Goal: Contribute content

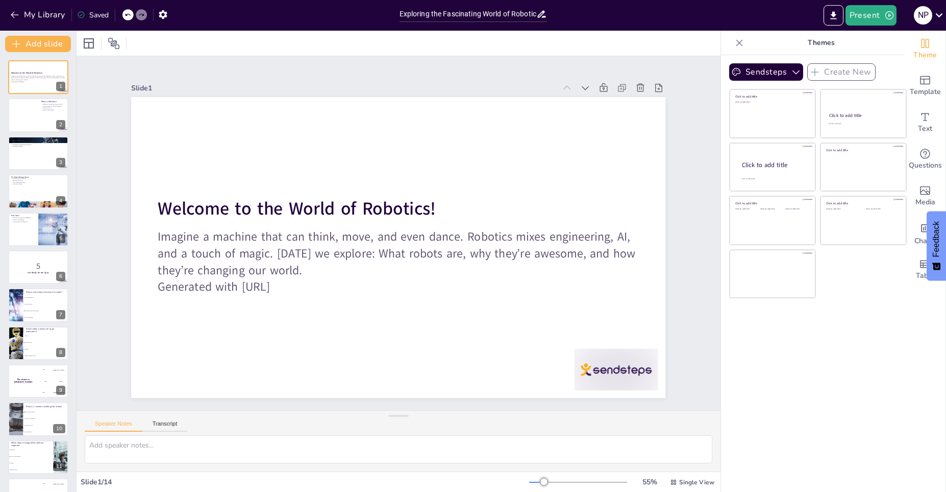
checkbox input "true"
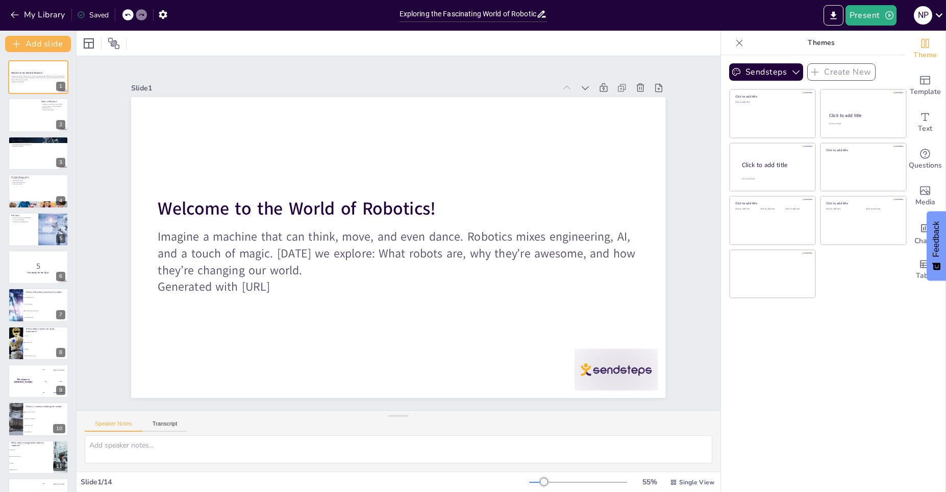
checkbox input "true"
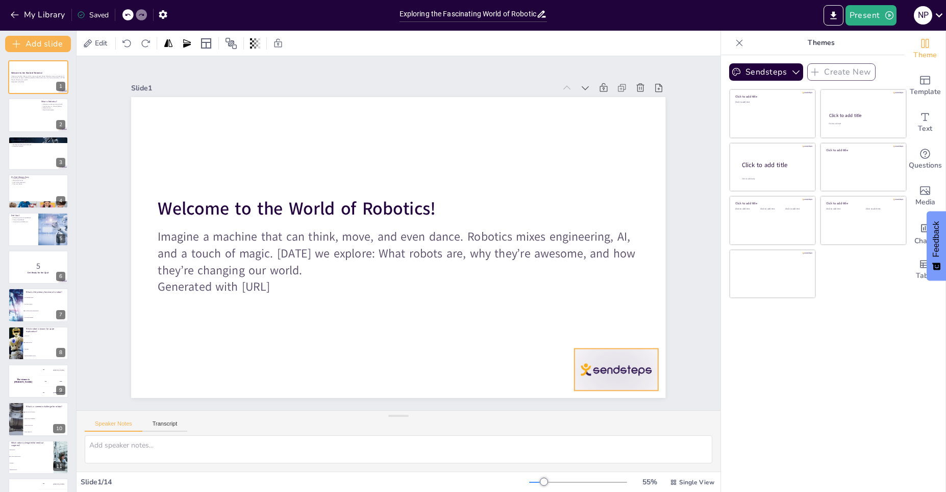
checkbox input "true"
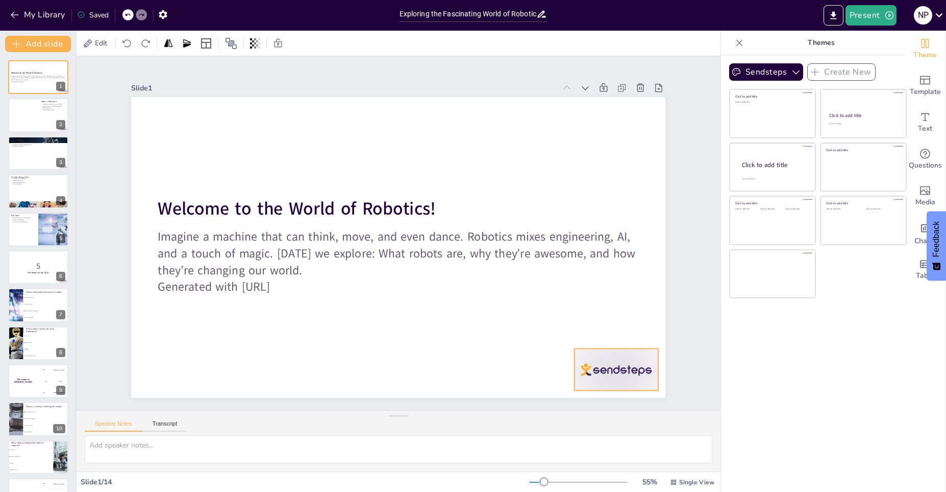
checkbox input "true"
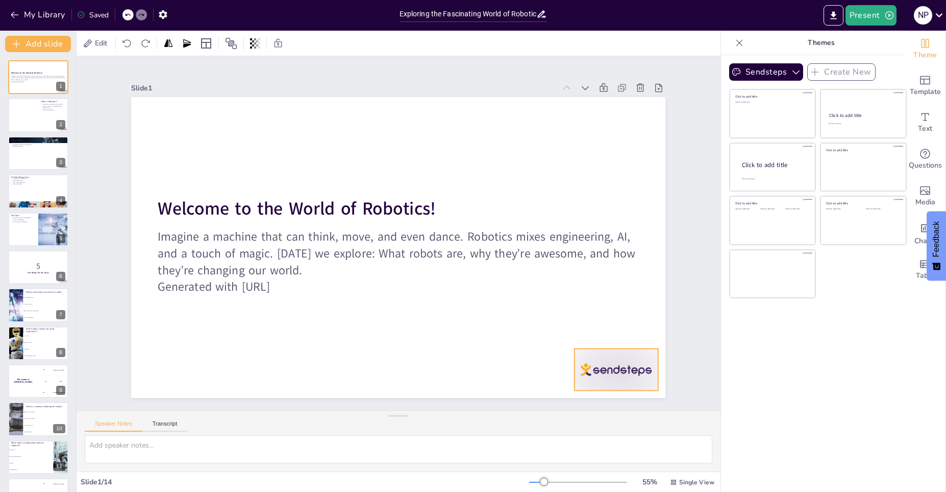
click at [603, 379] on div at bounding box center [617, 369] width 84 height 42
checkbox input "true"
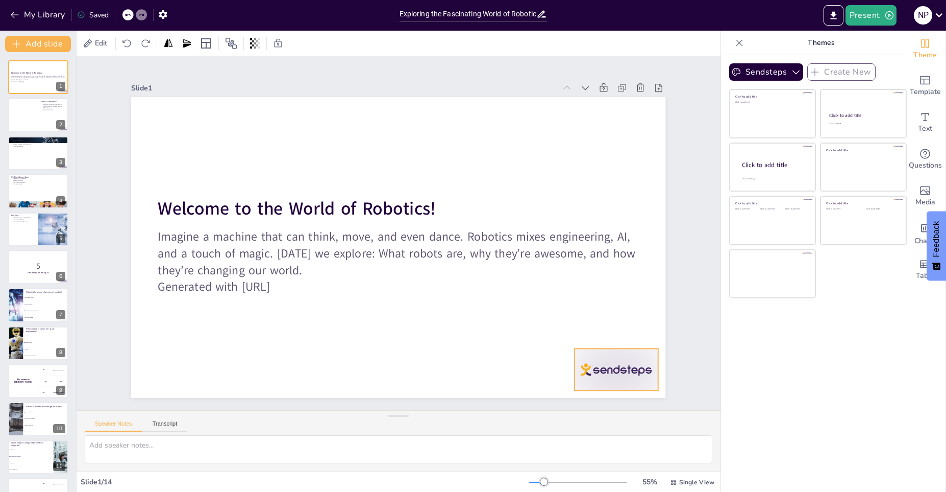
checkbox input "true"
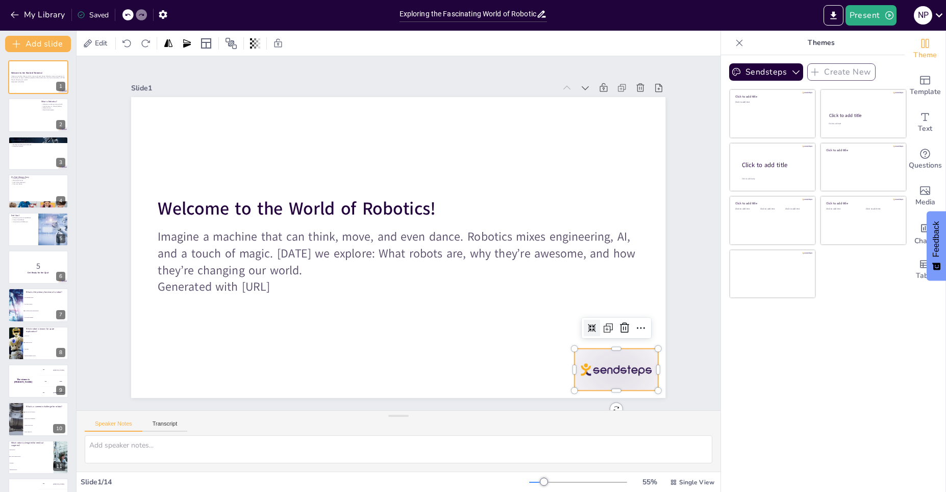
checkbox input "true"
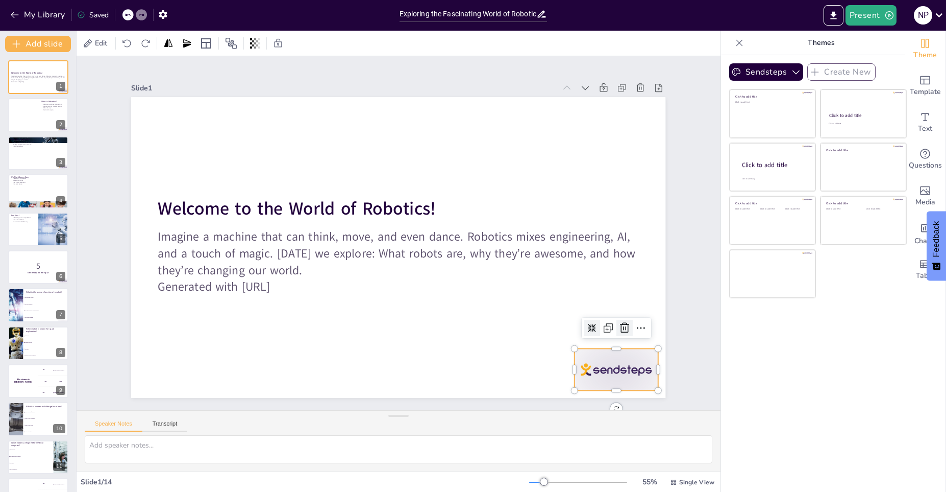
checkbox input "true"
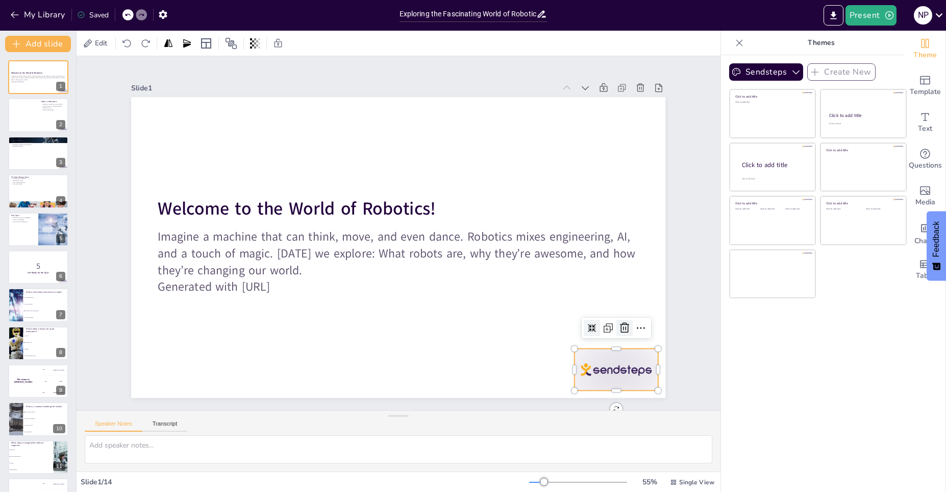
checkbox input "true"
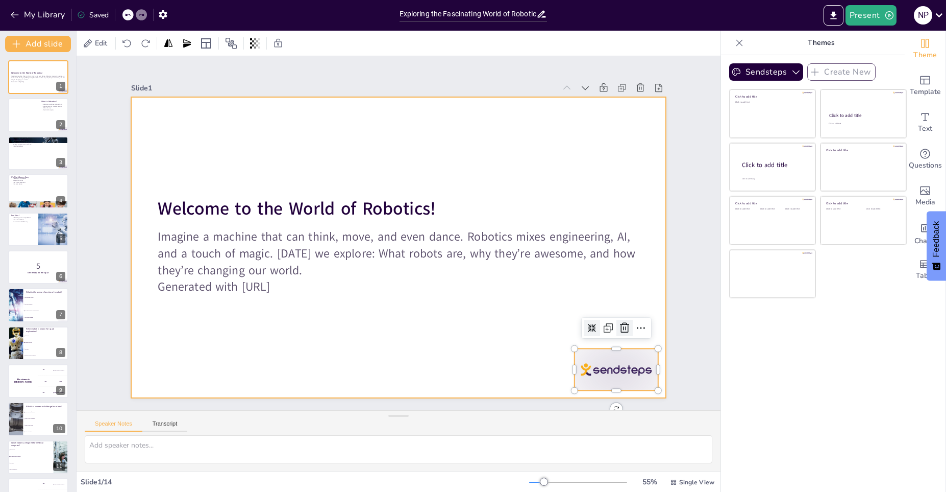
checkbox input "true"
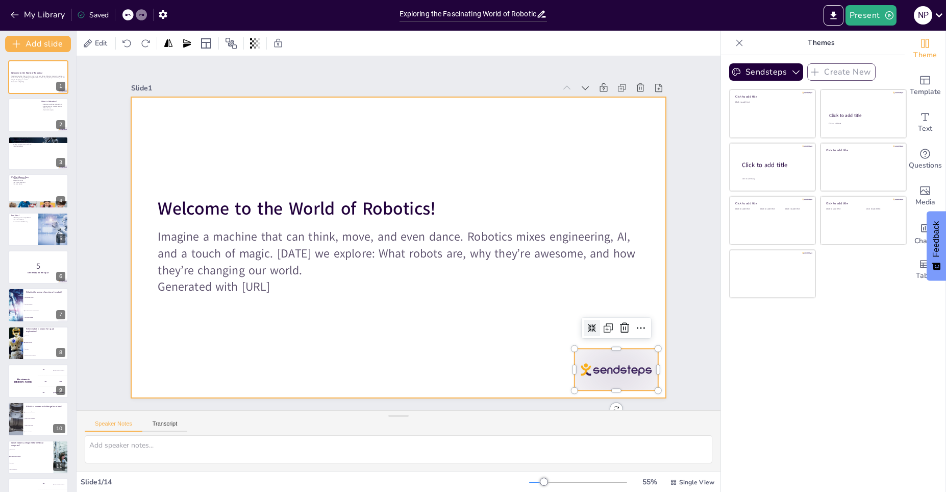
checkbox input "true"
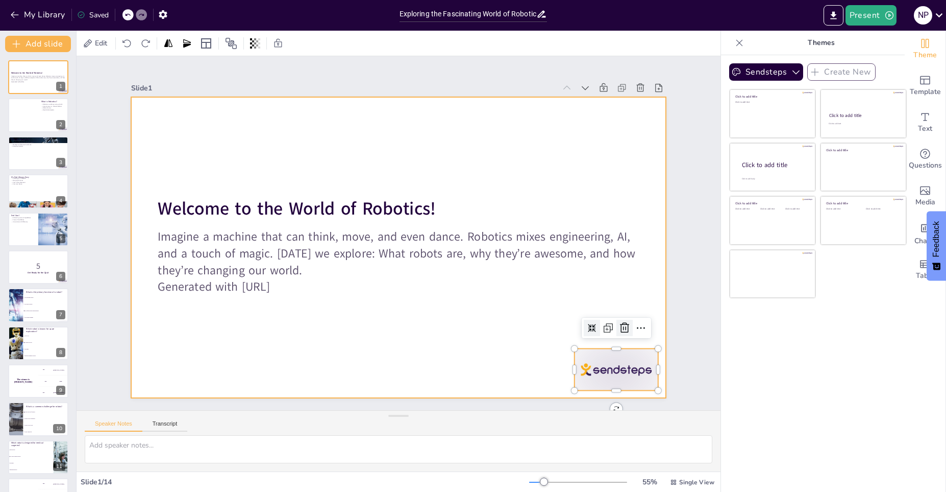
checkbox input "true"
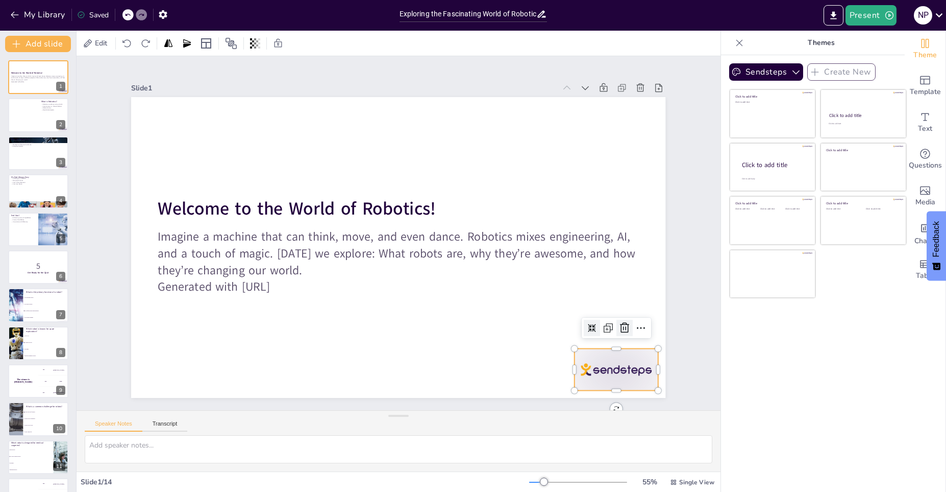
click at [624, 324] on icon at bounding box center [624, 328] width 9 height 10
checkbox input "true"
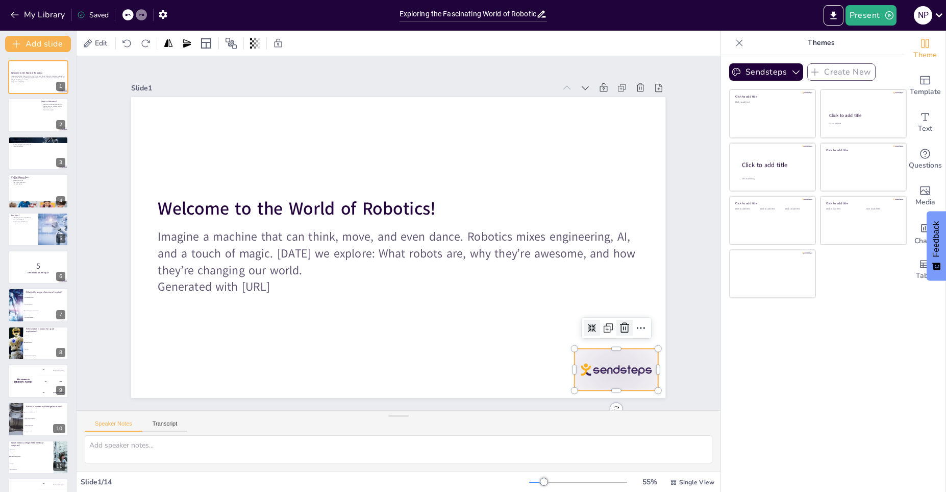
checkbox input "true"
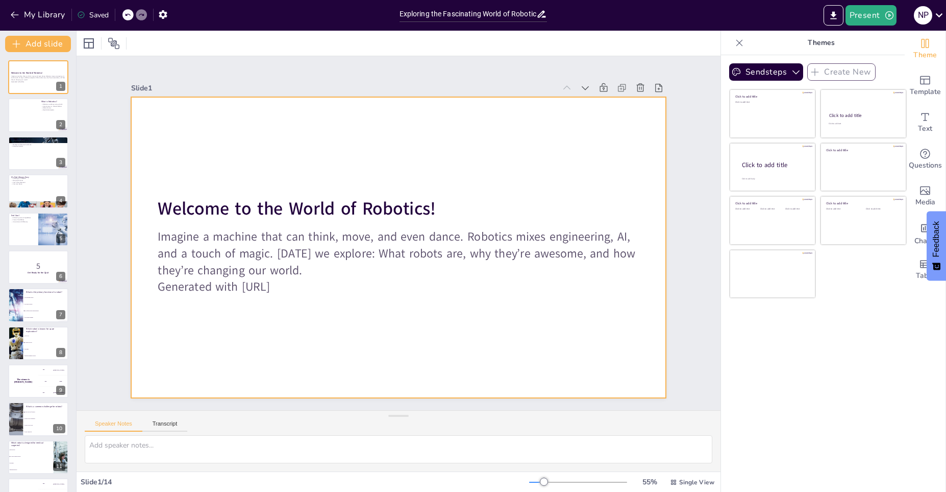
checkbox input "true"
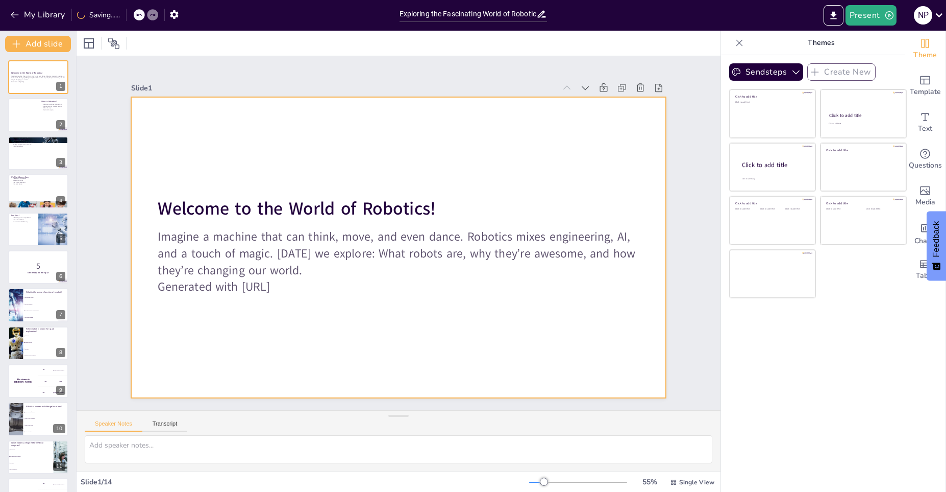
checkbox input "true"
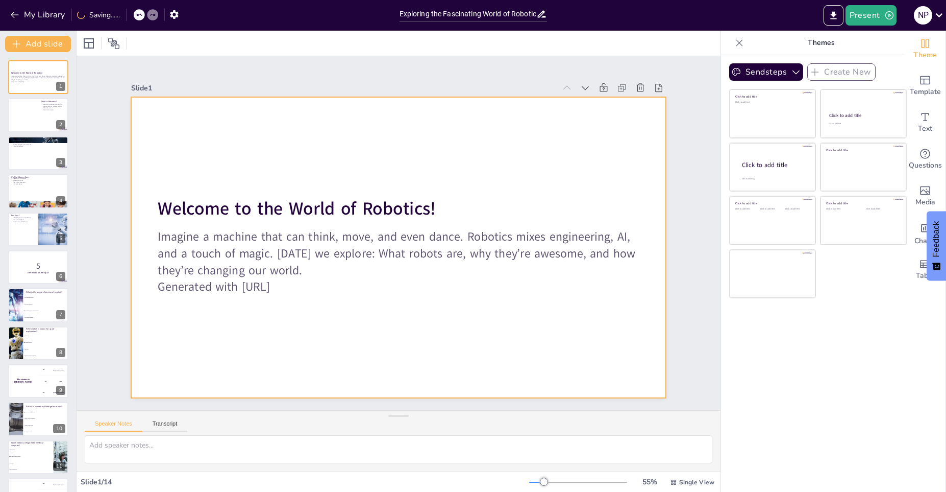
checkbox input "true"
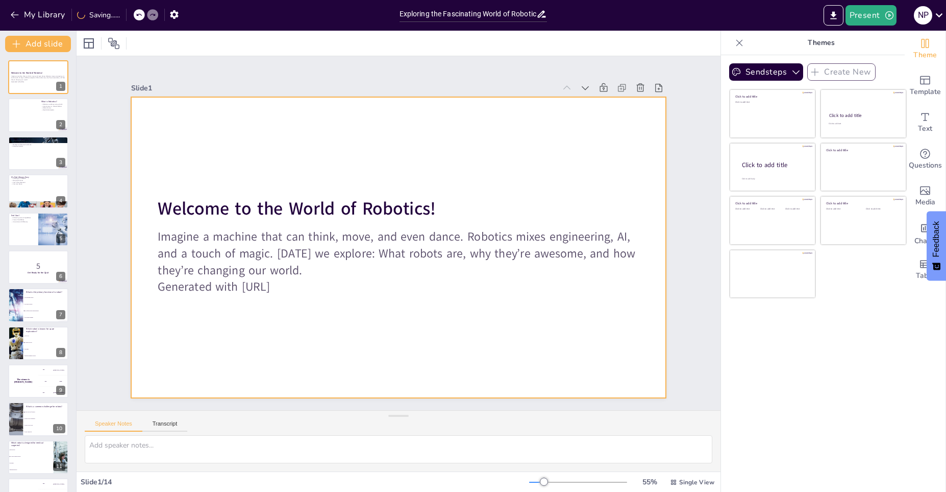
checkbox input "true"
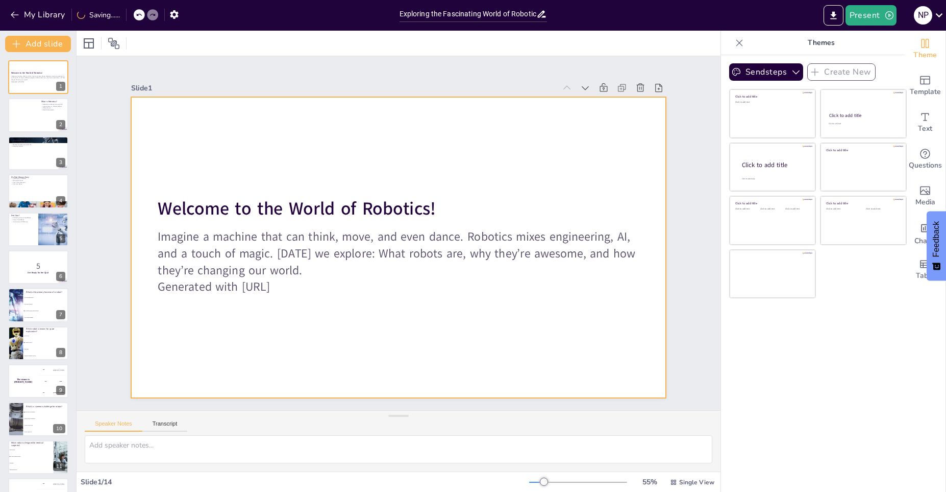
checkbox input "true"
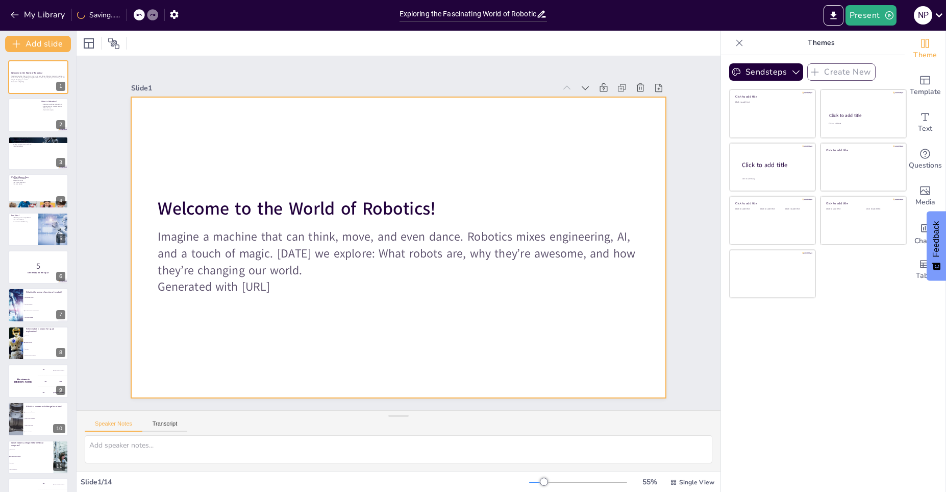
checkbox input "true"
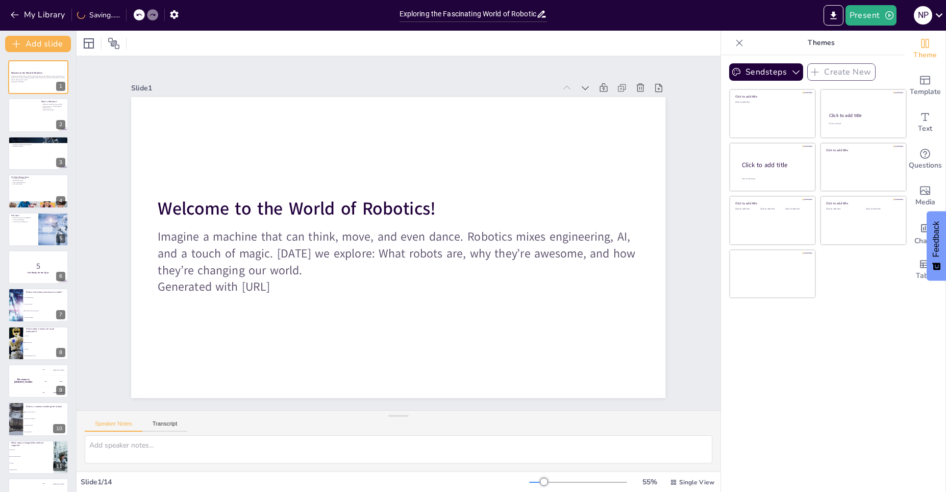
checkbox input "true"
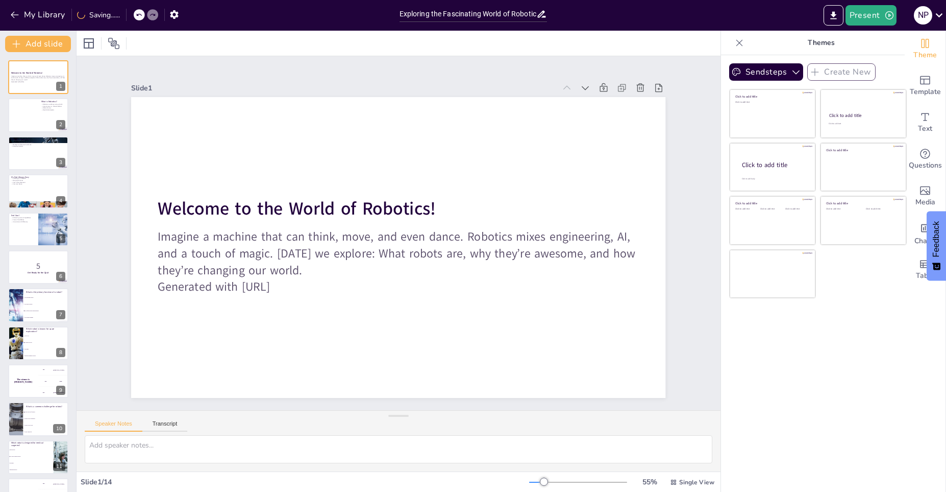
checkbox input "true"
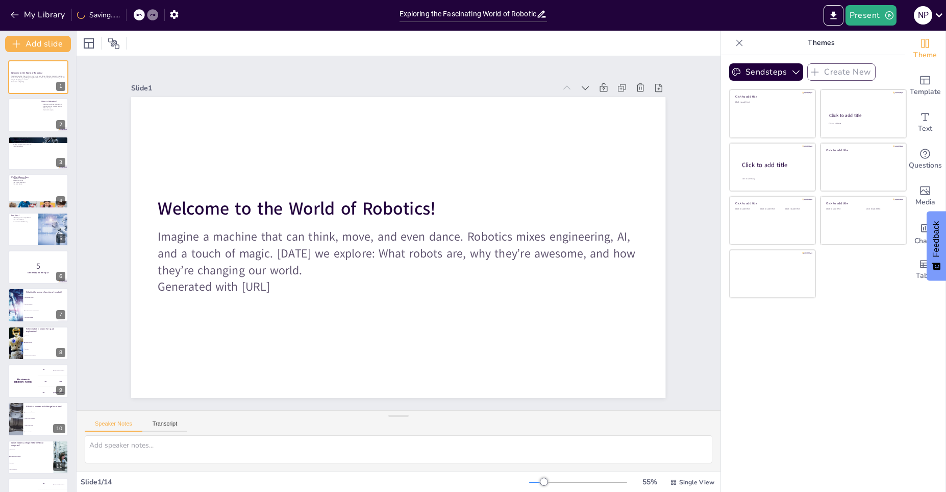
checkbox input "true"
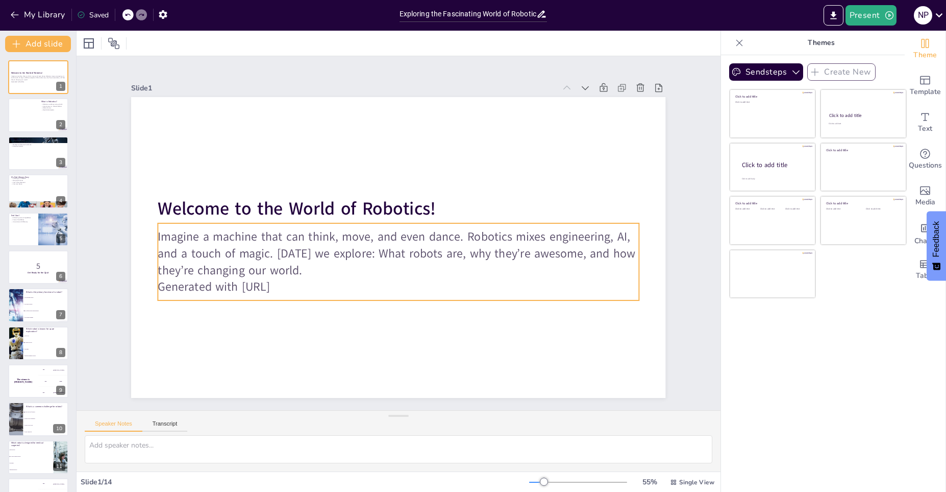
checkbox input "true"
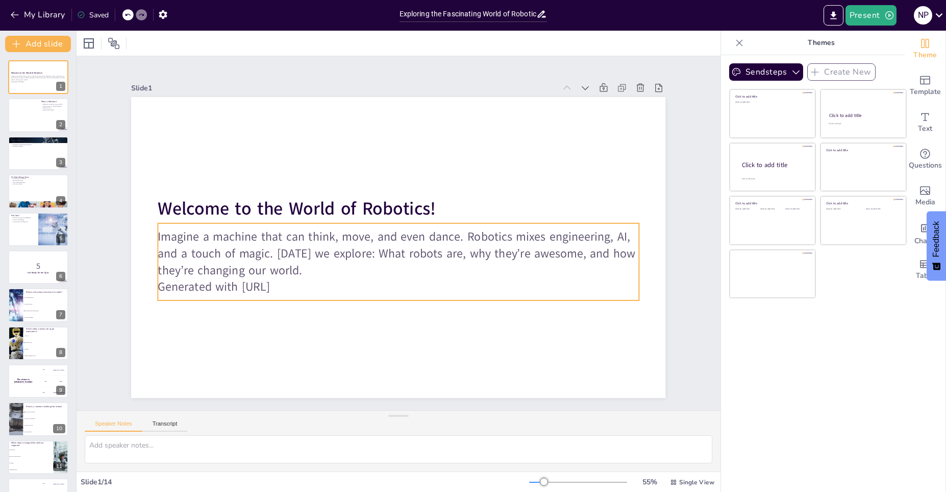
checkbox input "true"
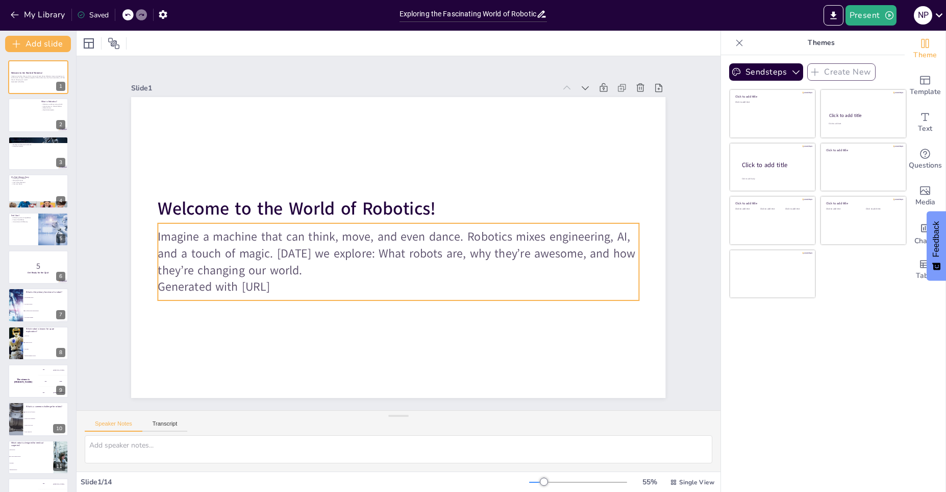
checkbox input "true"
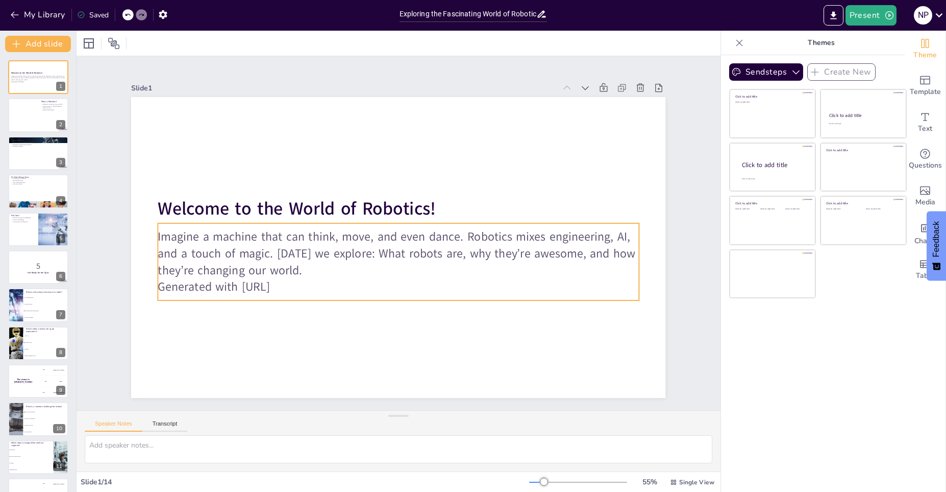
click at [237, 293] on p "Generated with [URL]" at bounding box center [398, 286] width 481 height 17
checkbox input "true"
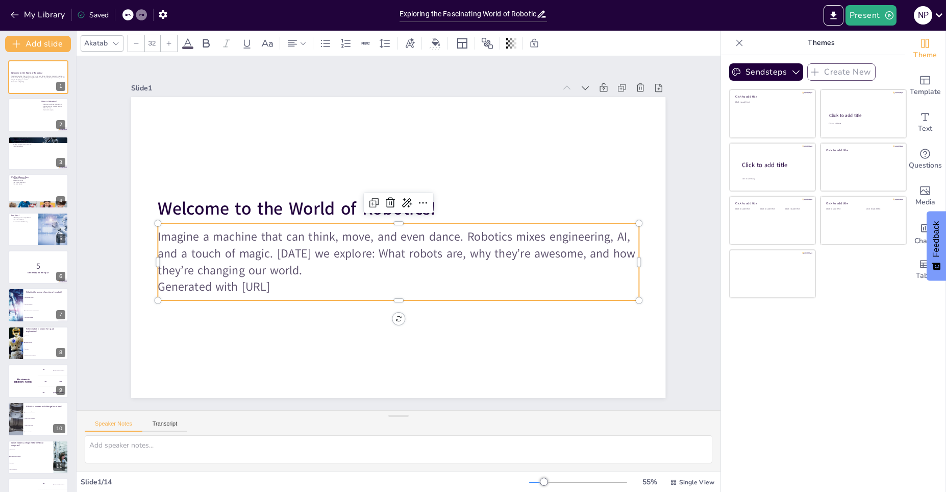
checkbox input "true"
click at [237, 293] on p "Generated with [URL]" at bounding box center [398, 286] width 481 height 17
checkbox input "true"
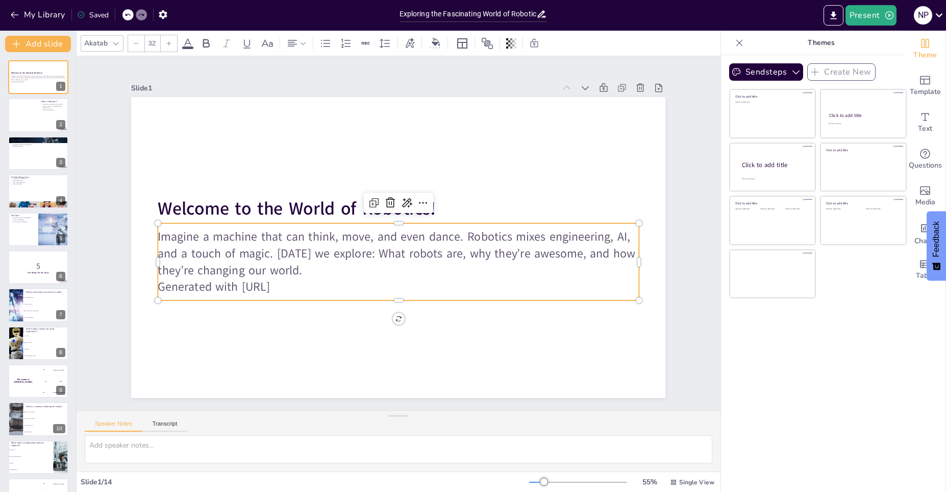
checkbox input "true"
click at [227, 286] on p "Generated with [URL]" at bounding box center [398, 286] width 481 height 17
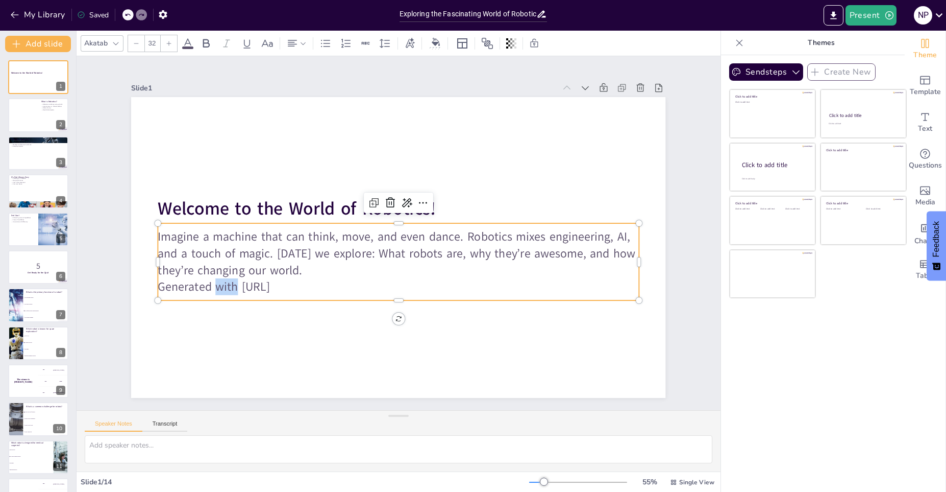
checkbox input "true"
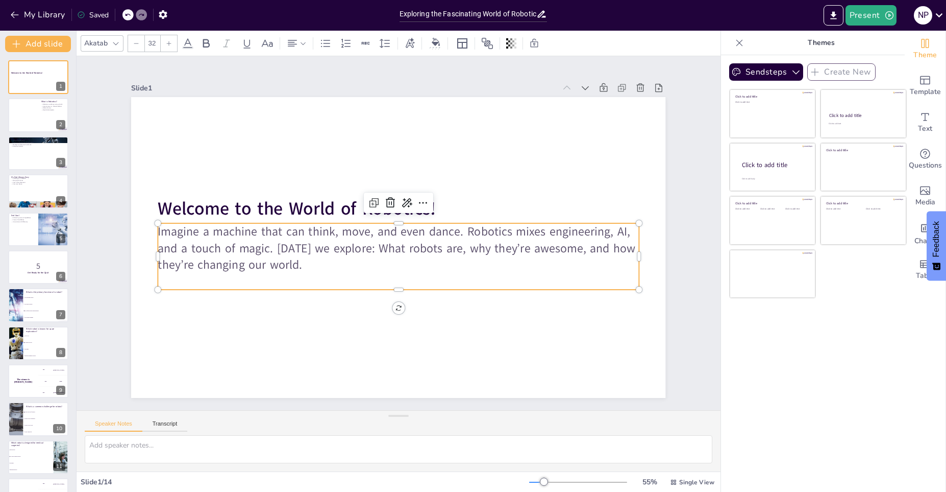
click at [260, 264] on p "Imagine a machine that can think, move, and even dance. Robotics mixes engineer…" at bounding box center [398, 248] width 481 height 50
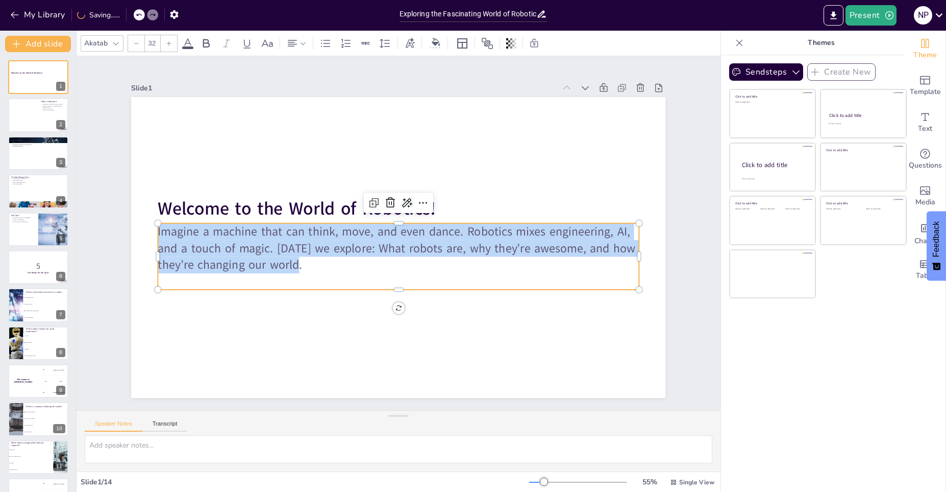
click at [260, 264] on p "Imagine a machine that can think, move, and even dance. Robotics mixes engineer…" at bounding box center [398, 248] width 481 height 50
copy p "Imagine a machine that can think, move, and even dance. Robotics mixes engineer…"
checkbox input "true"
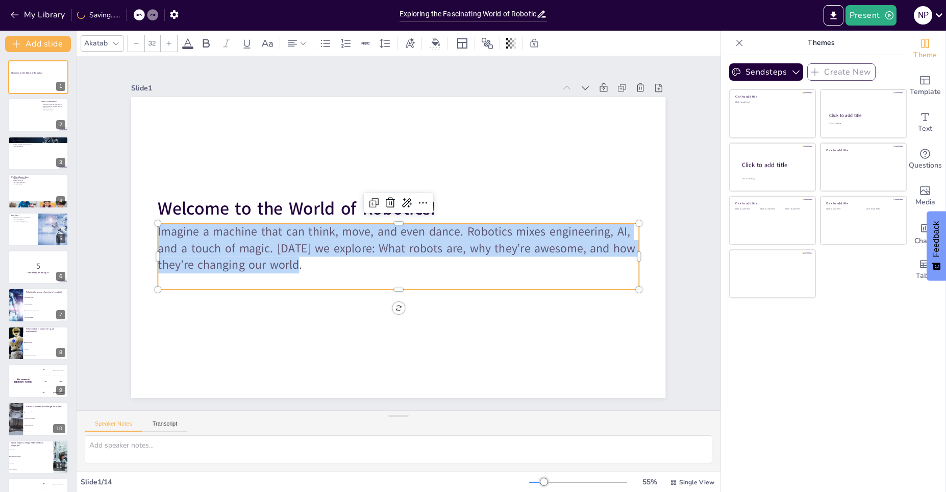
checkbox input "true"
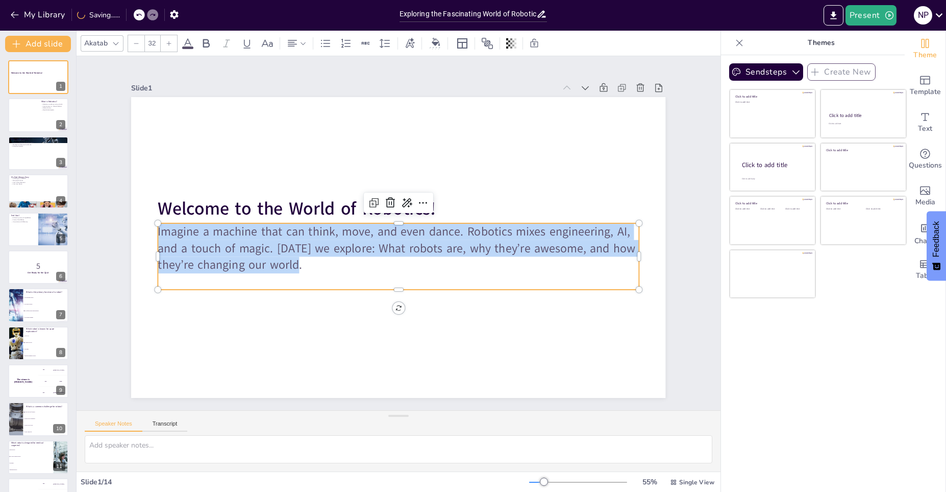
checkbox input "true"
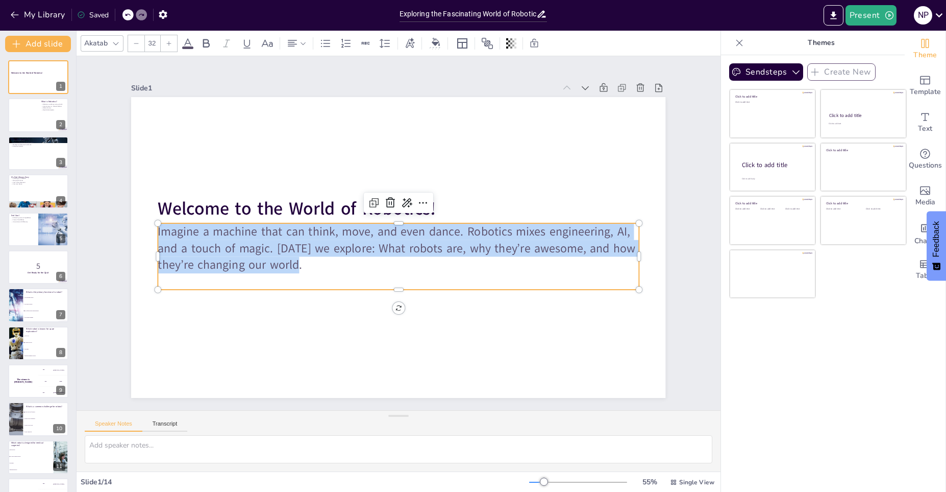
checkbox input "true"
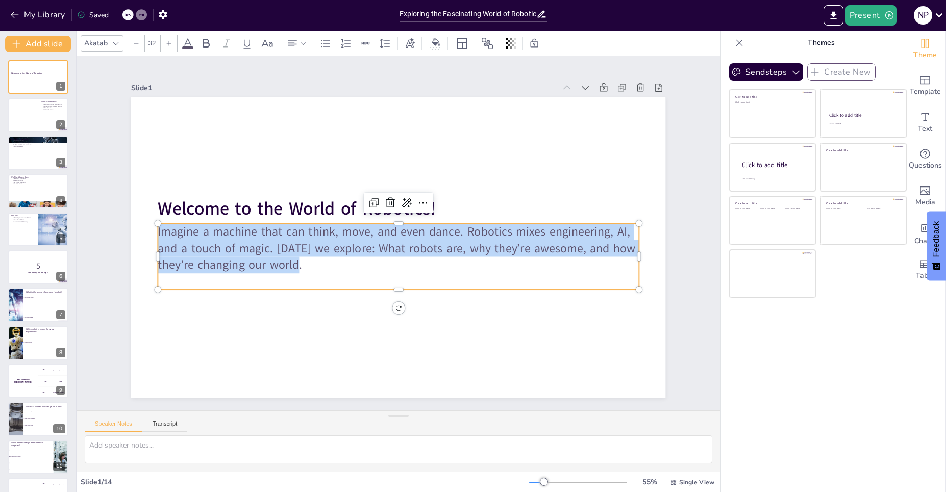
checkbox input "true"
copy p "Imagine a machine that can think, move, and even dance. Robotics mixes engineer…"
checkbox input "true"
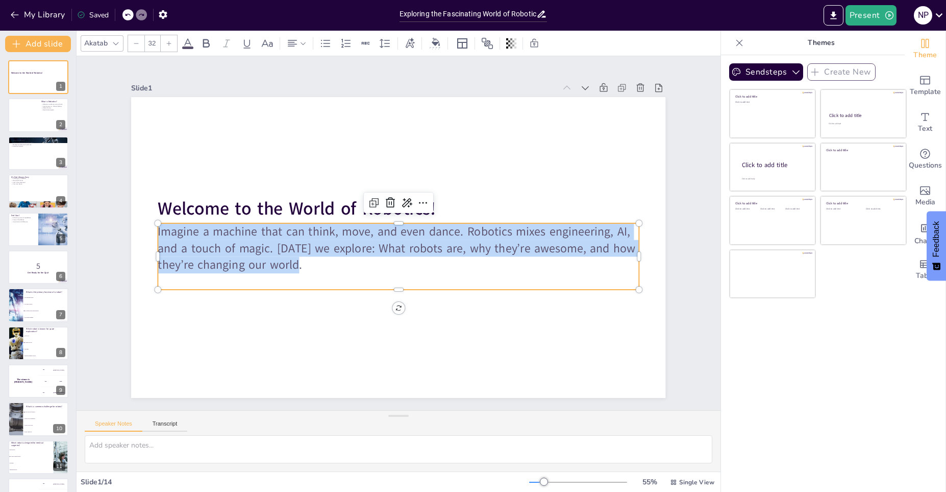
checkbox input "true"
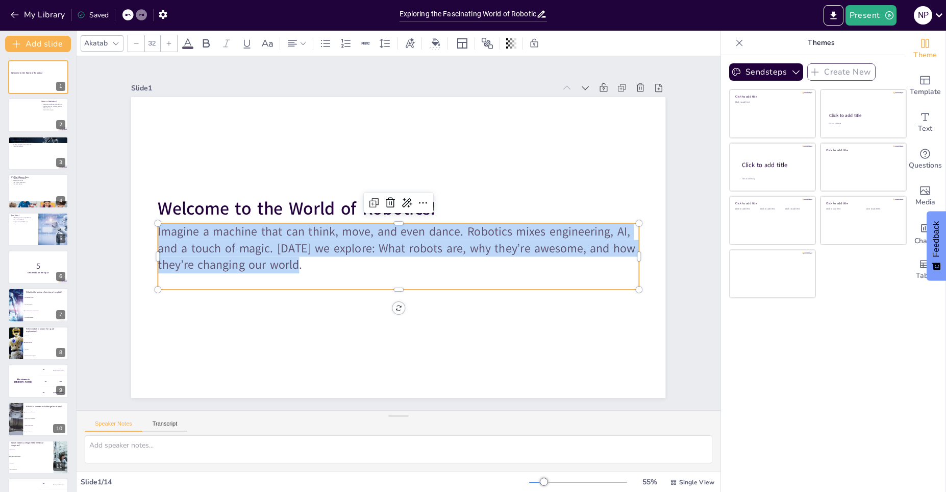
checkbox input "true"
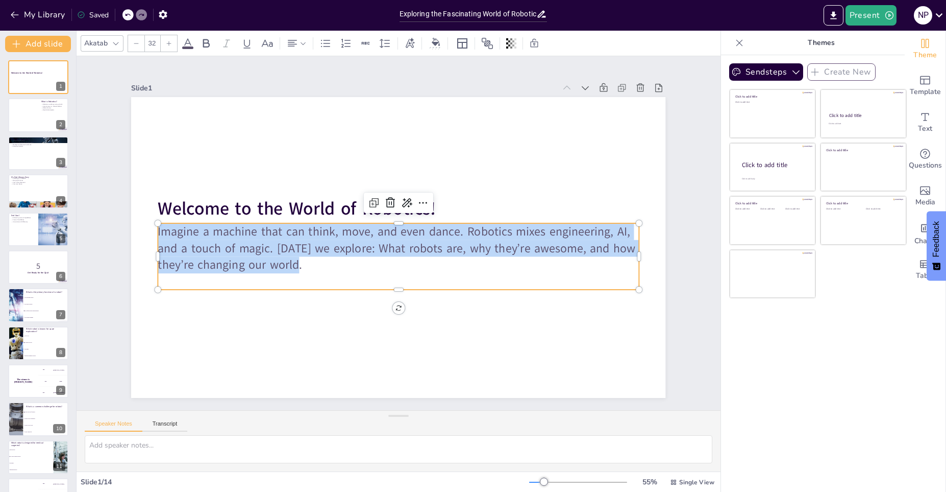
checkbox input "true"
